Goal: Task Accomplishment & Management: Manage account settings

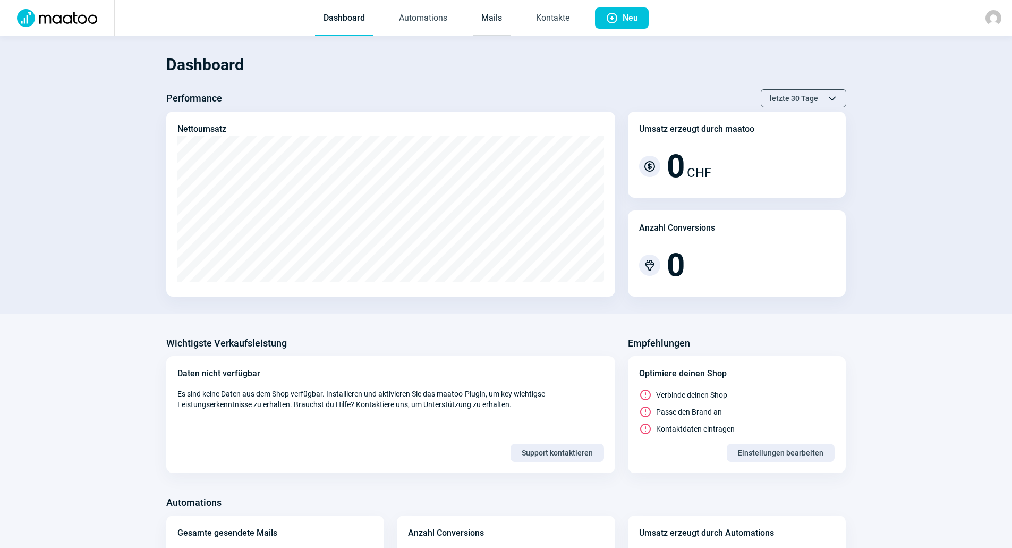
click at [489, 10] on link "Mails" at bounding box center [492, 18] width 38 height 35
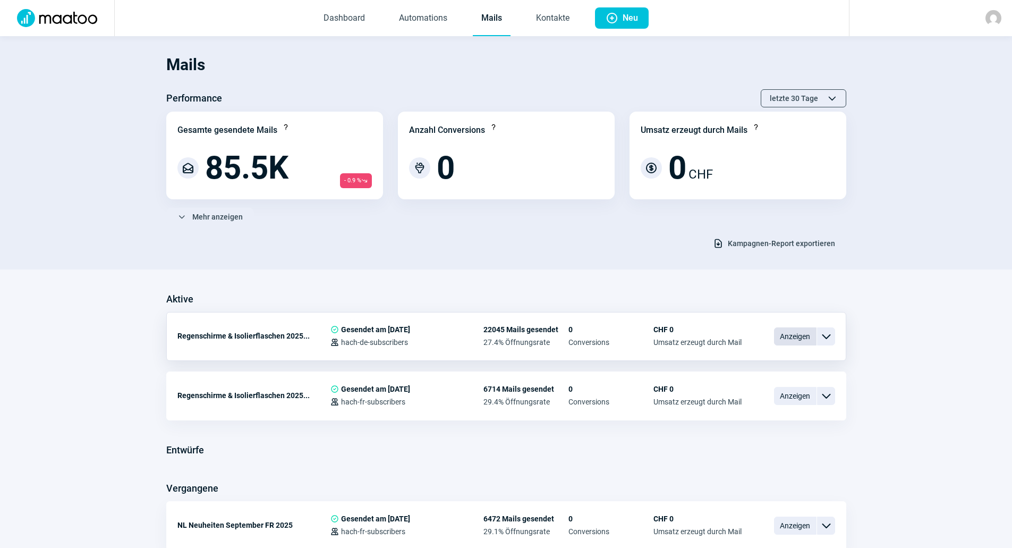
click at [792, 338] on span "Anzeigen" at bounding box center [795, 336] width 42 height 18
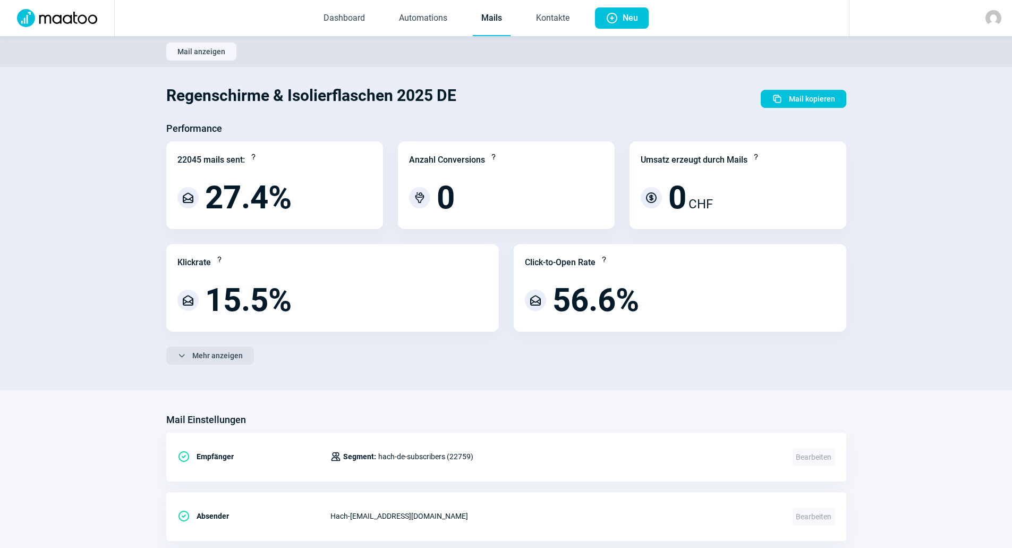
click at [200, 357] on span "Mehr anzeigen" at bounding box center [217, 355] width 50 height 17
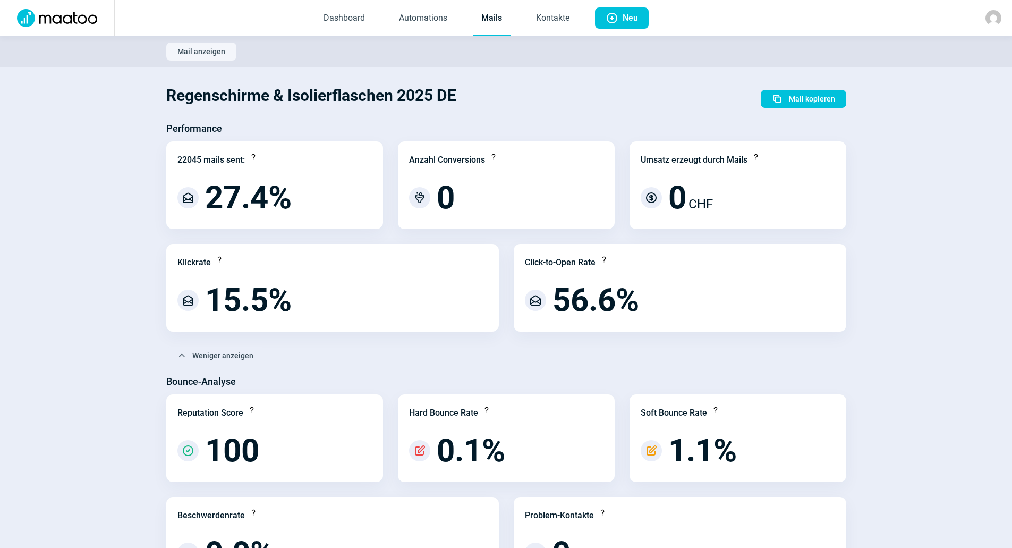
click at [495, 23] on link "Mails" at bounding box center [492, 18] width 38 height 35
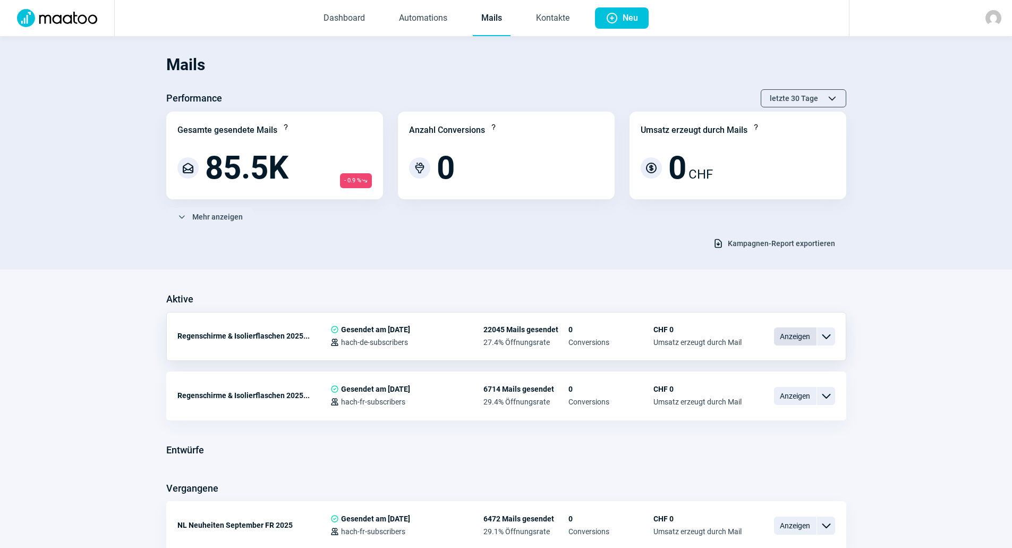
click at [806, 340] on span "Anzeigen" at bounding box center [795, 336] width 42 height 18
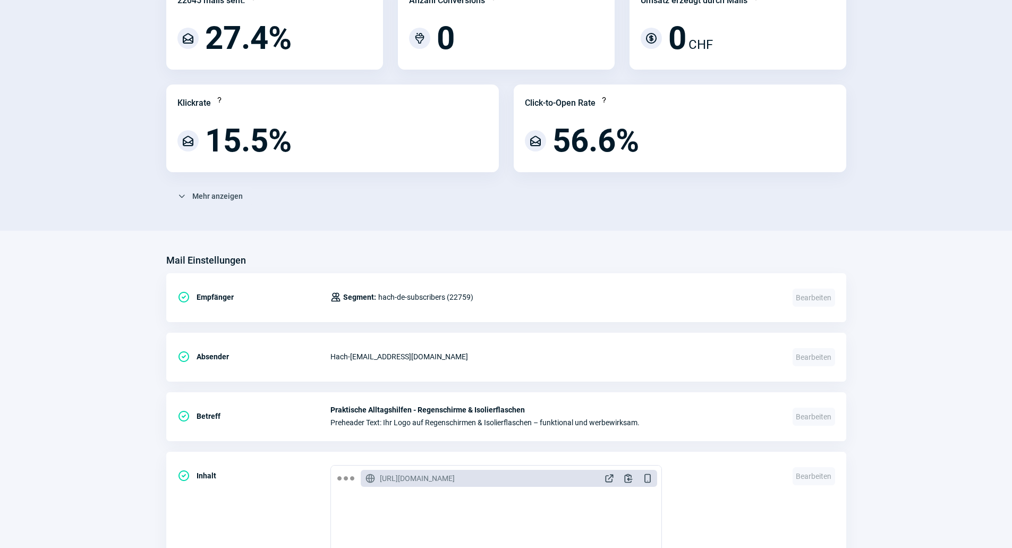
scroll to position [372, 0]
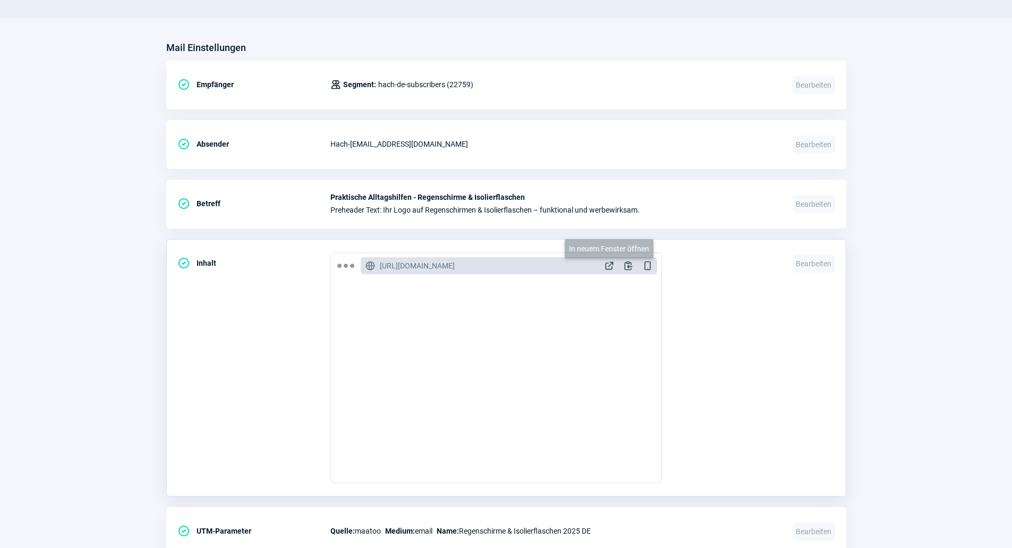
click at [610, 263] on span "ExternalLink icon" at bounding box center [609, 265] width 11 height 11
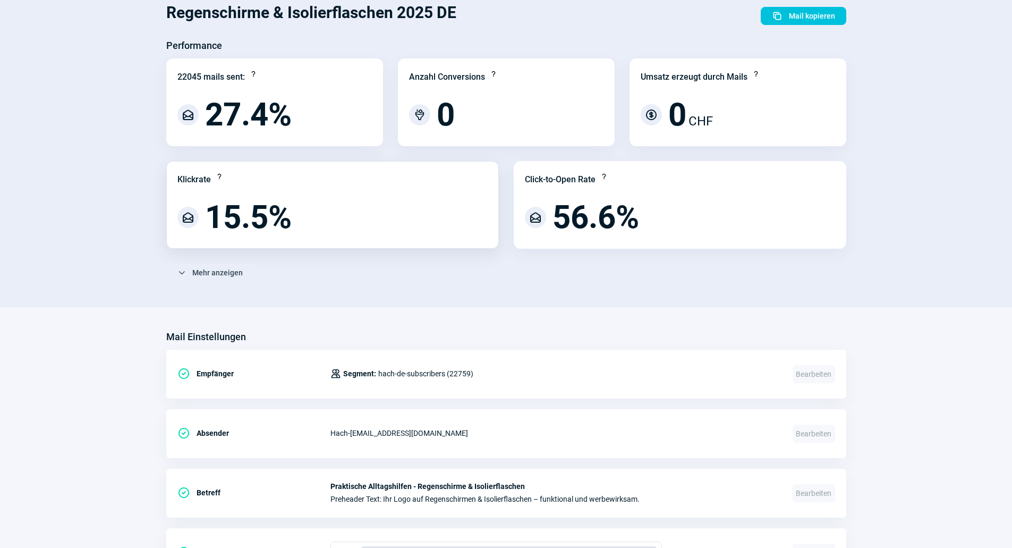
scroll to position [53, 0]
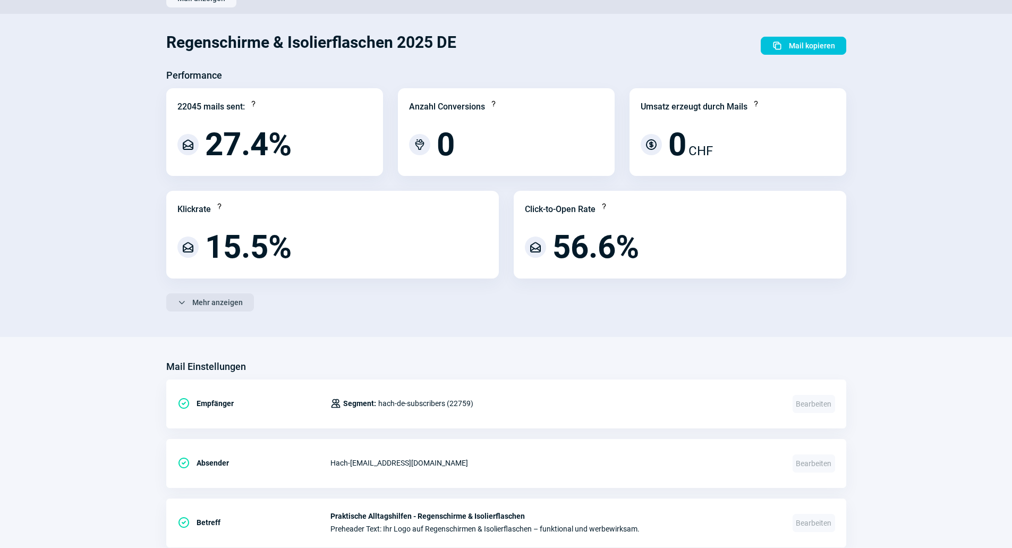
drag, startPoint x: 222, startPoint y: 300, endPoint x: 229, endPoint y: 300, distance: 7.5
click at [222, 300] on span "Mehr anzeigen" at bounding box center [217, 302] width 50 height 17
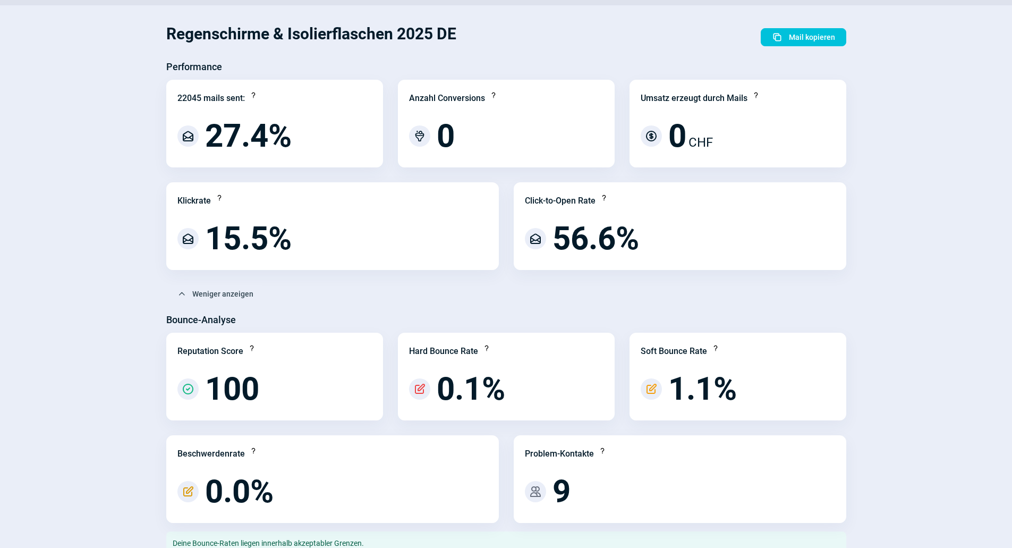
scroll to position [0, 0]
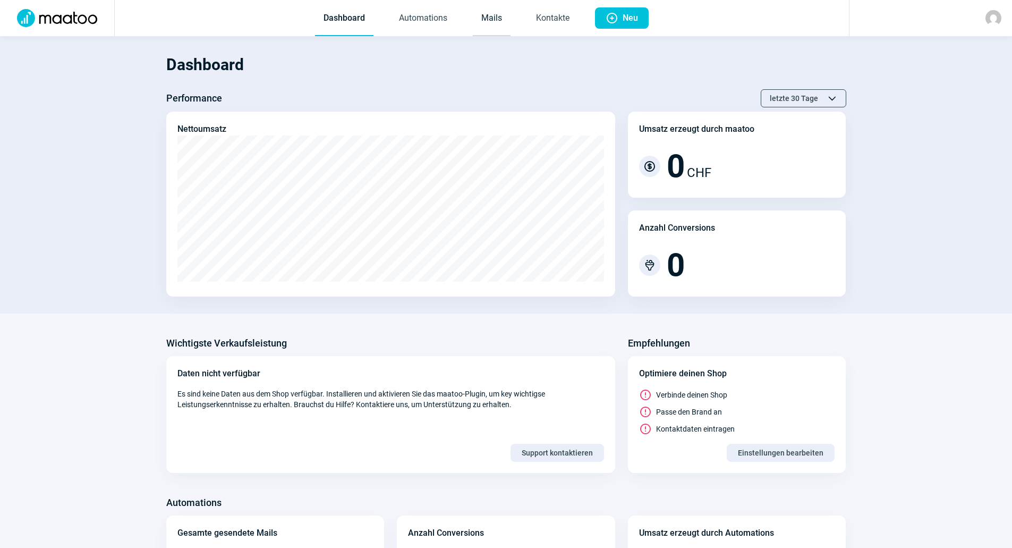
click at [503, 15] on link "Mails" at bounding box center [492, 18] width 38 height 35
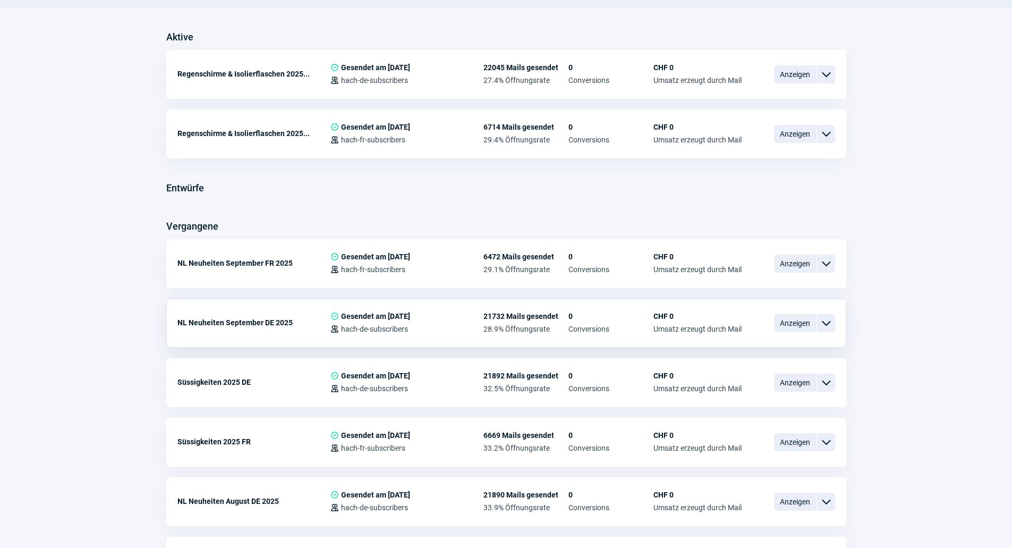
scroll to position [266, 0]
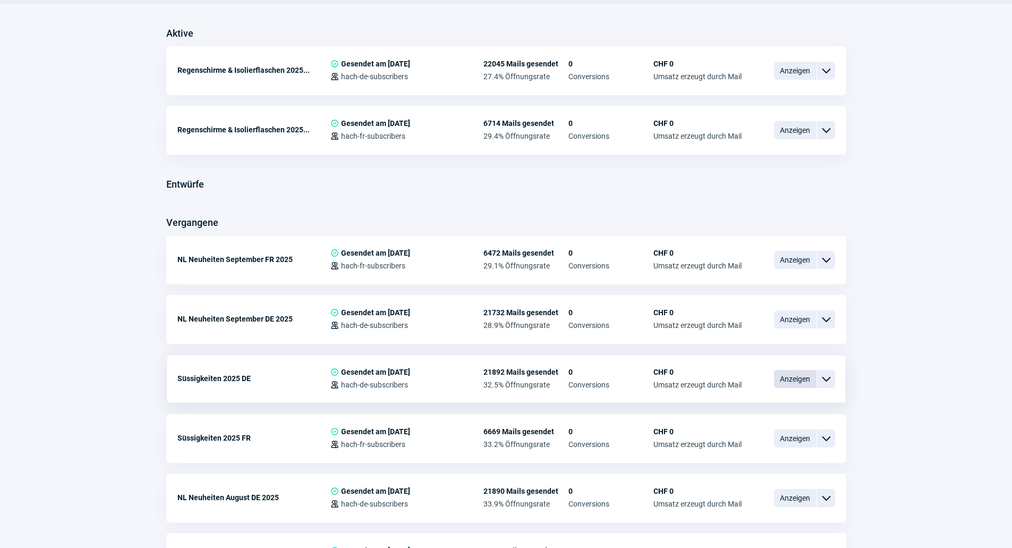
click at [793, 380] on span "Anzeigen" at bounding box center [795, 379] width 42 height 18
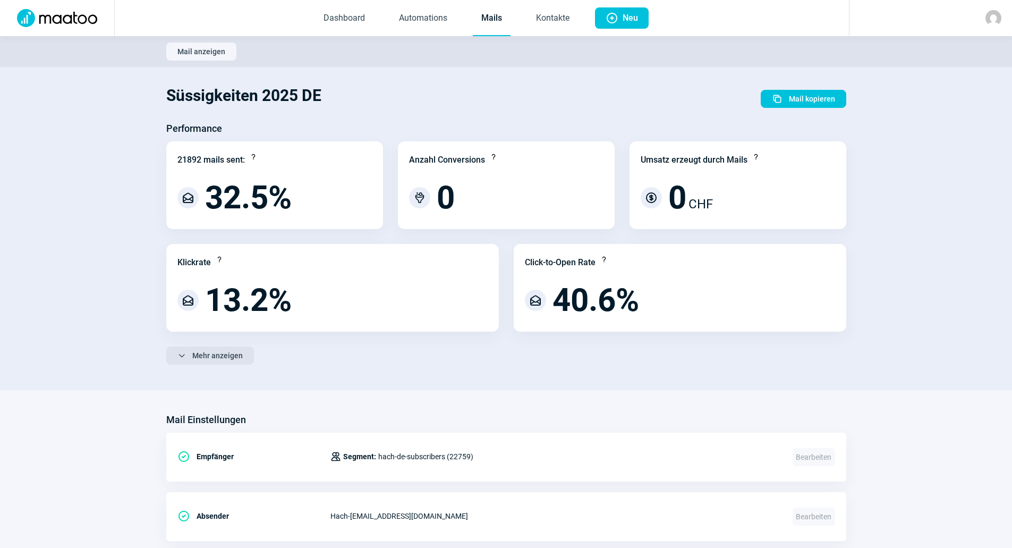
click at [203, 358] on span "Mehr anzeigen" at bounding box center [217, 355] width 50 height 17
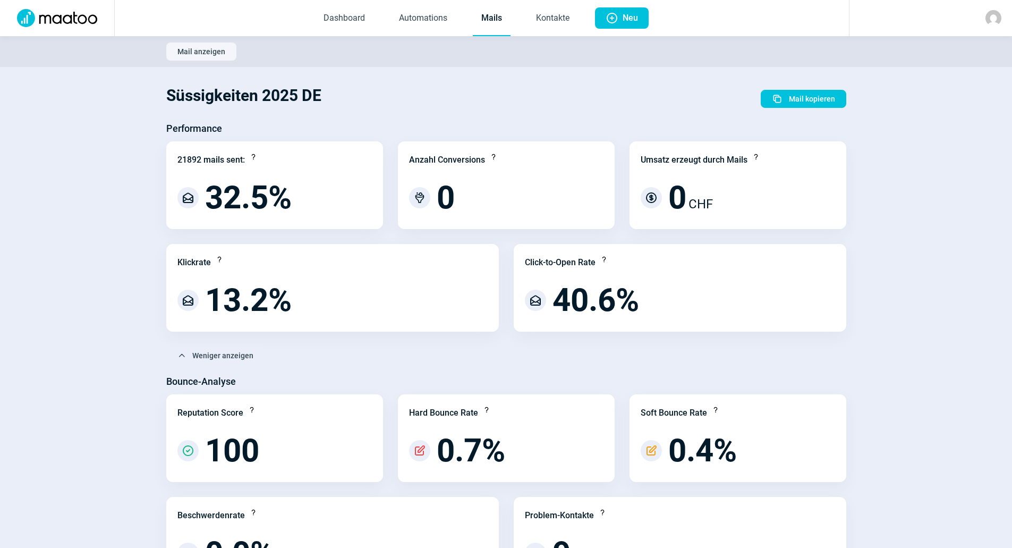
click at [227, 47] on button "Mail anzeigen" at bounding box center [201, 51] width 70 height 18
click at [200, 56] on span "Mail anzeigen" at bounding box center [201, 51] width 48 height 17
click at [494, 22] on link "Mails" at bounding box center [492, 18] width 38 height 35
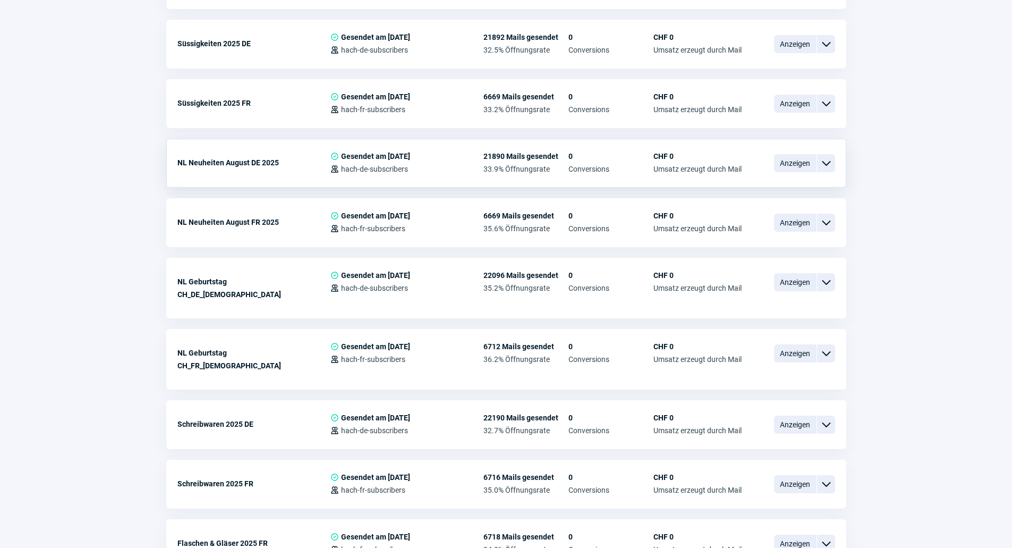
scroll to position [637, 0]
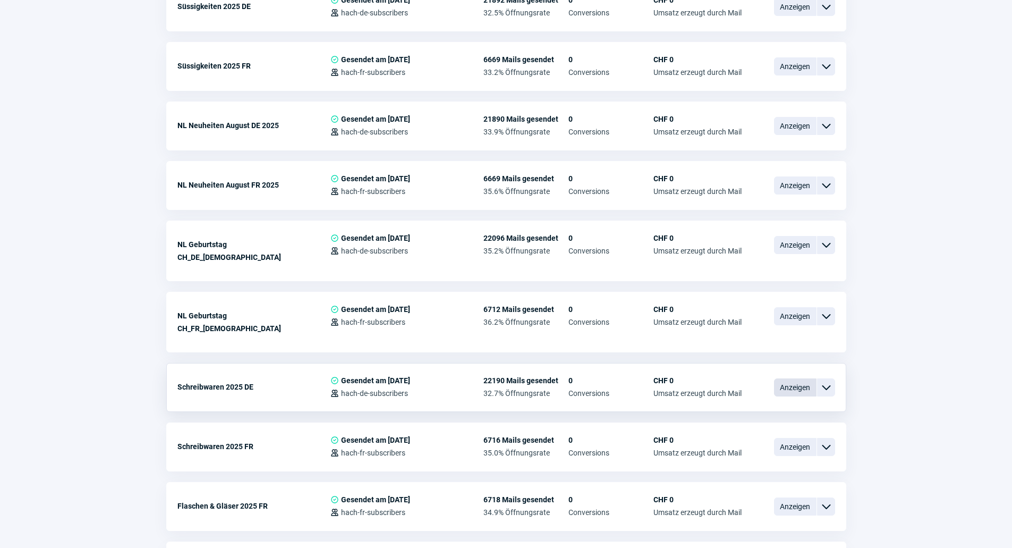
click at [810, 378] on span "Anzeigen" at bounding box center [795, 387] width 42 height 18
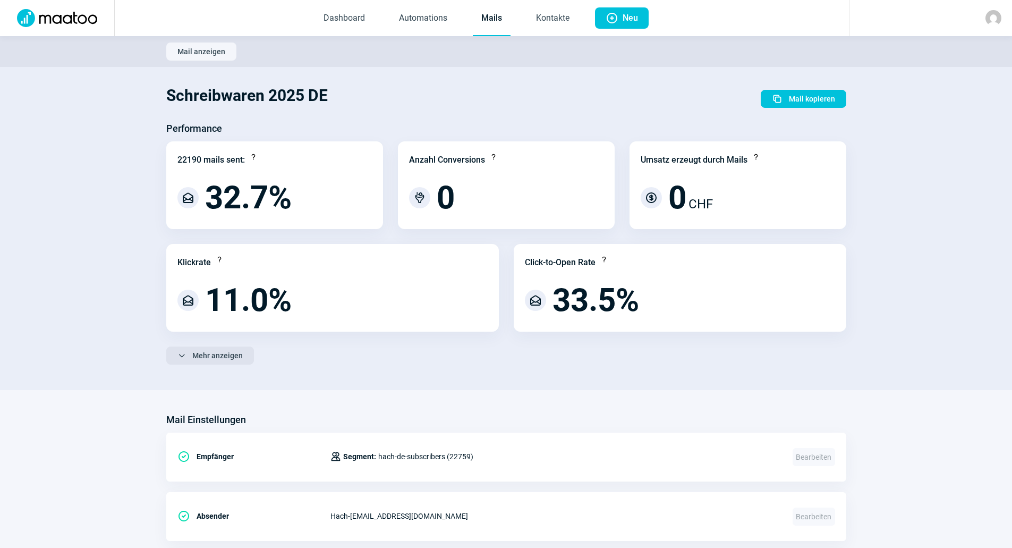
click at [209, 356] on span "Mehr anzeigen" at bounding box center [217, 355] width 50 height 17
